Goal: Task Accomplishment & Management: Manage account settings

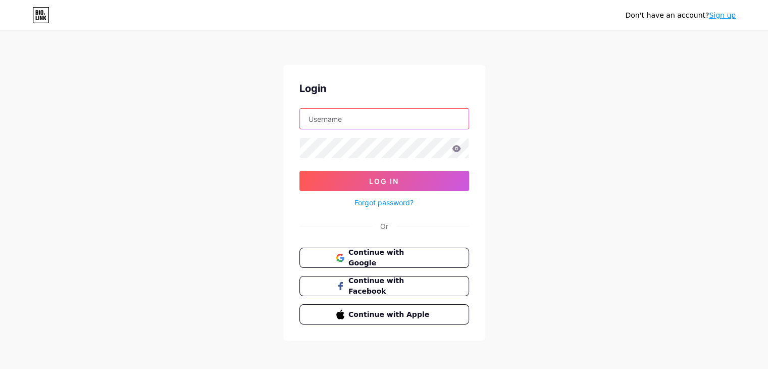
click at [349, 119] on input "text" at bounding box center [384, 119] width 169 height 20
type input "[EMAIL_ADDRESS][DOMAIN_NAME]"
click at [453, 151] on icon at bounding box center [456, 148] width 9 height 7
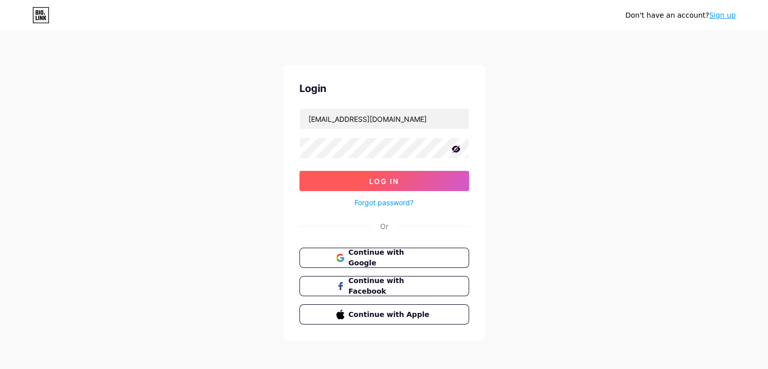
click at [397, 181] on span "Log In" at bounding box center [384, 181] width 30 height 9
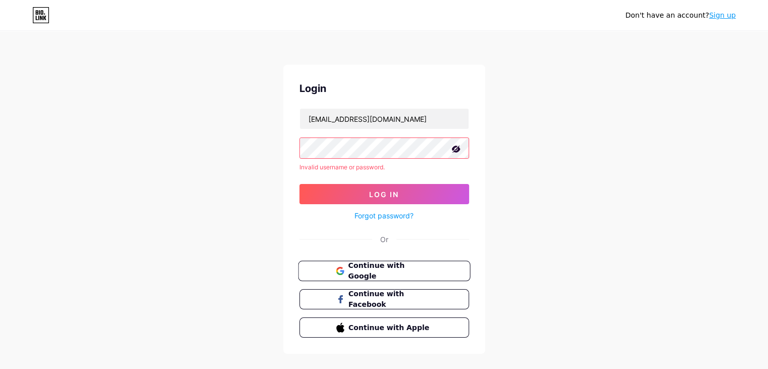
click at [357, 268] on span "Continue with Google" at bounding box center [390, 271] width 84 height 22
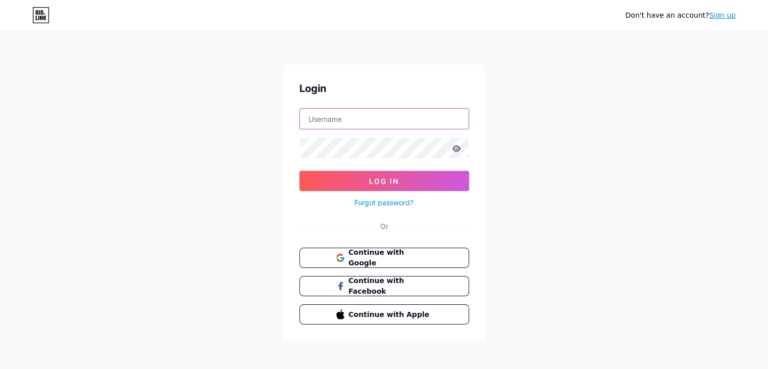
click at [344, 118] on input "text" at bounding box center [384, 119] width 169 height 20
click at [319, 118] on input "ThtiveLab" at bounding box center [384, 119] width 169 height 20
type input "ThriveLab"
click at [456, 145] on icon at bounding box center [456, 148] width 9 height 7
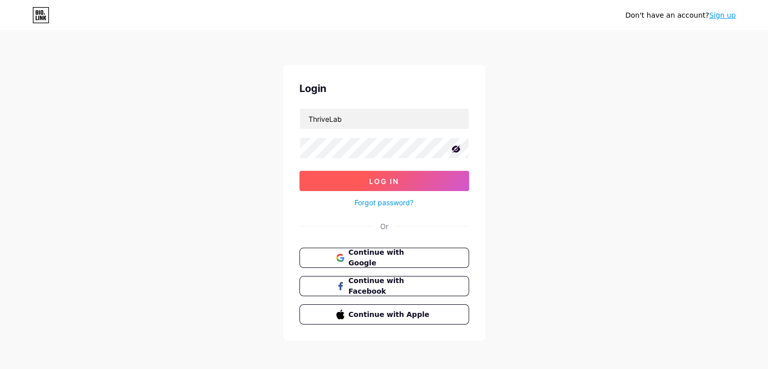
click at [410, 180] on button "Log In" at bounding box center [385, 181] width 170 height 20
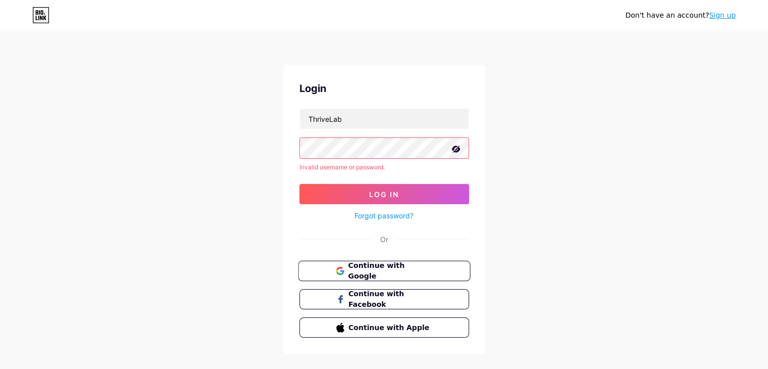
click at [377, 264] on span "Continue with Google" at bounding box center [390, 271] width 84 height 22
